Goal: Task Accomplishment & Management: Complete application form

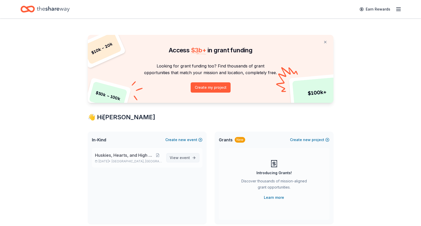
click at [176, 158] on span "View event" at bounding box center [180, 157] width 20 height 6
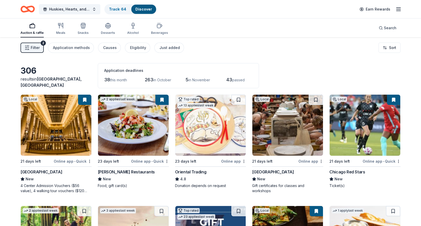
click at [282, 146] on img at bounding box center [287, 124] width 71 height 61
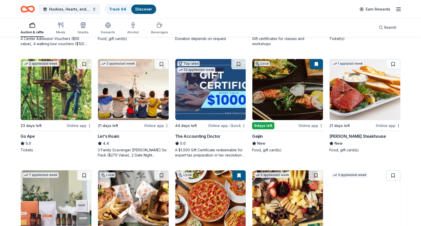
scroll to position [147, 0]
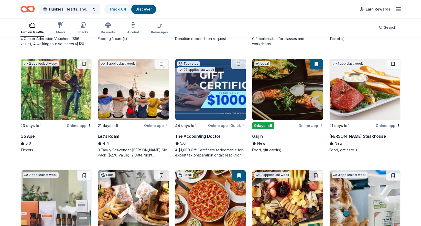
click at [282, 105] on img at bounding box center [287, 89] width 71 height 61
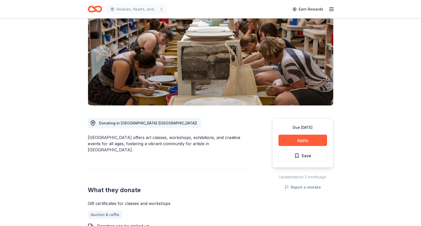
scroll to position [49, 0]
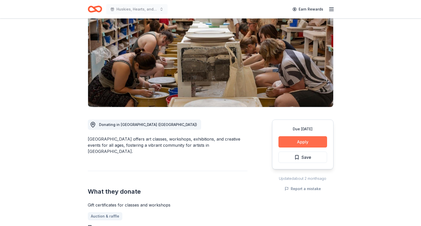
click at [302, 140] on button "Apply" at bounding box center [303, 141] width 49 height 11
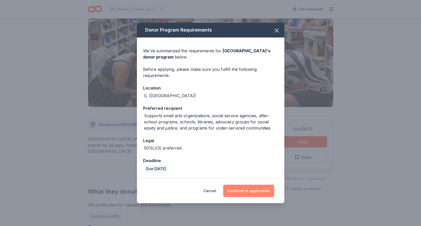
click at [245, 192] on button "Continue to application" at bounding box center [248, 190] width 51 height 12
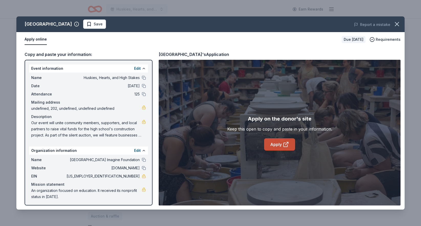
click at [276, 147] on link "Apply" at bounding box center [279, 144] width 31 height 12
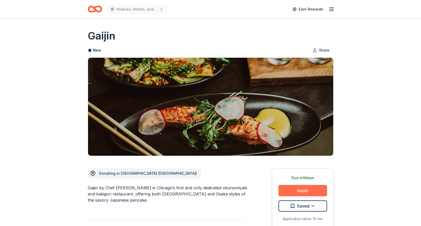
click at [303, 191] on button "Apply" at bounding box center [303, 190] width 49 height 11
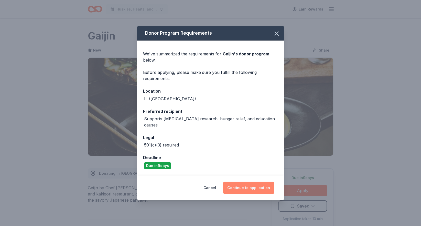
click at [254, 185] on button "Continue to application" at bounding box center [248, 187] width 51 height 12
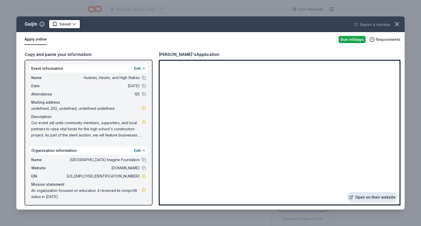
click at [365, 195] on link "Open on their website" at bounding box center [372, 197] width 50 height 10
